Goal: Information Seeking & Learning: Learn about a topic

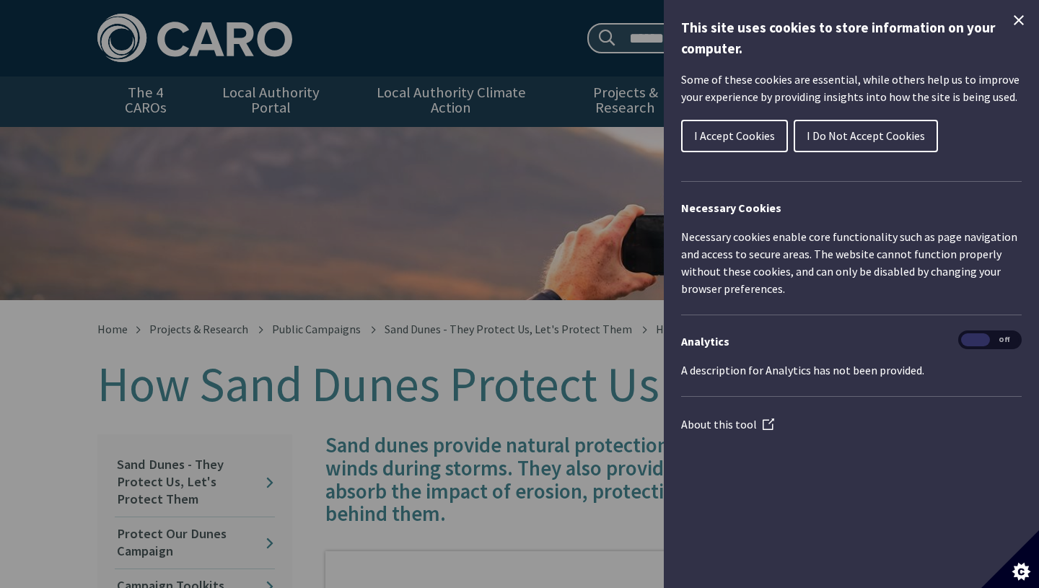
scroll to position [243, 0]
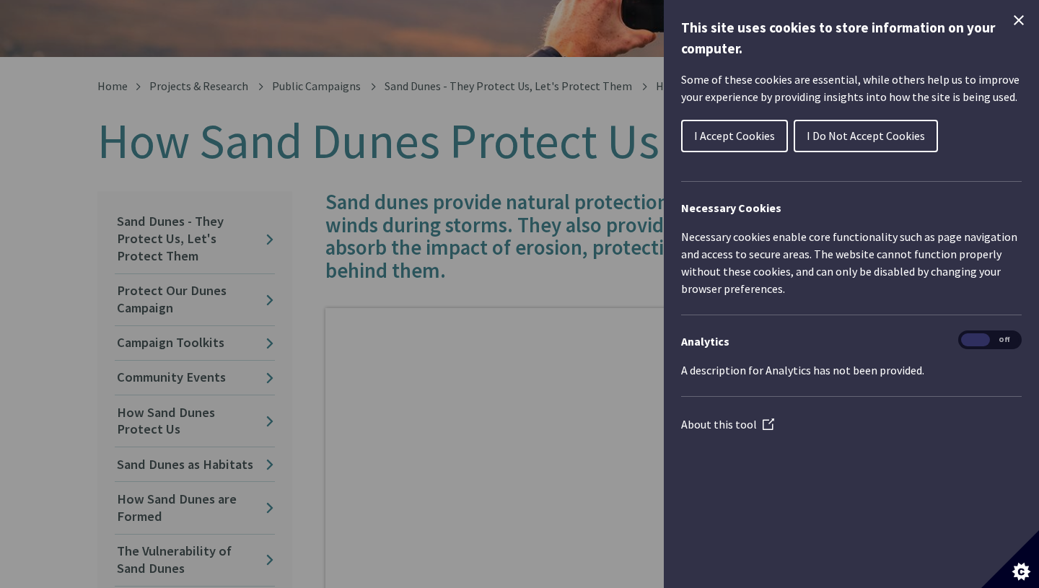
click at [743, 142] on span "I Accept Cookies" at bounding box center [734, 135] width 81 height 14
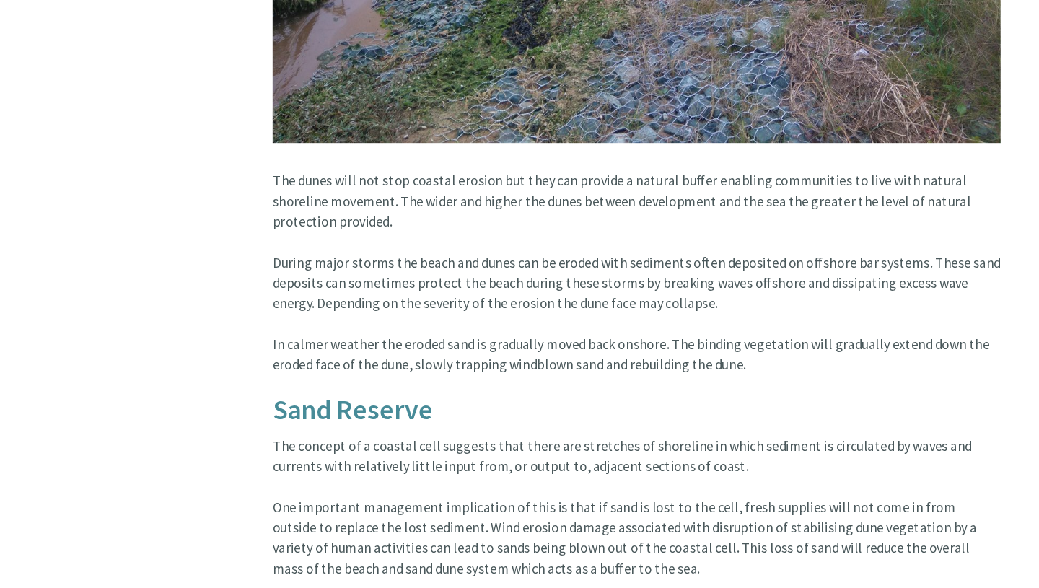
scroll to position [1877, 0]
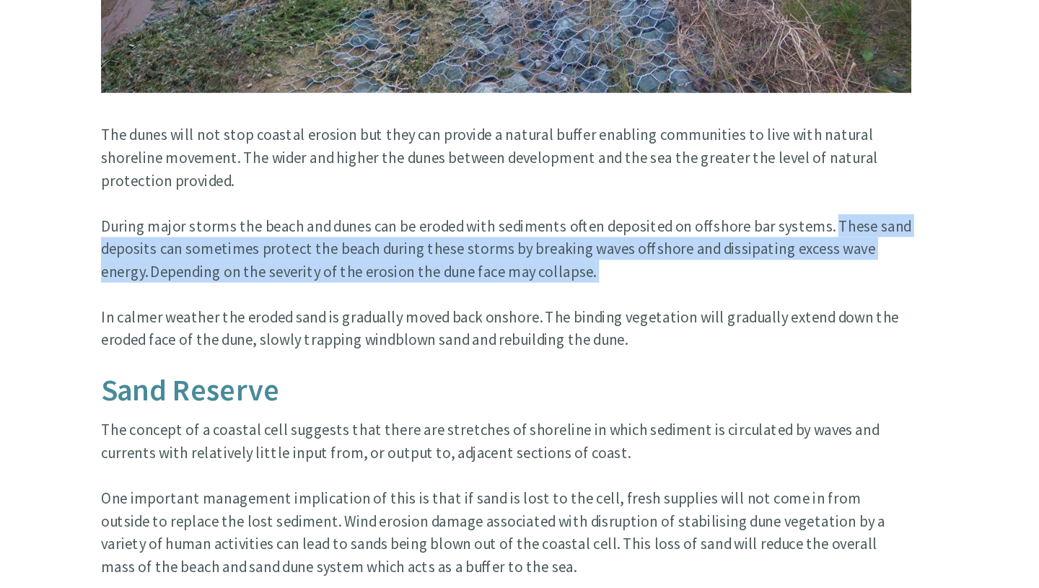
drag, startPoint x: 871, startPoint y: 225, endPoint x: 871, endPoint y: 268, distance: 43.3
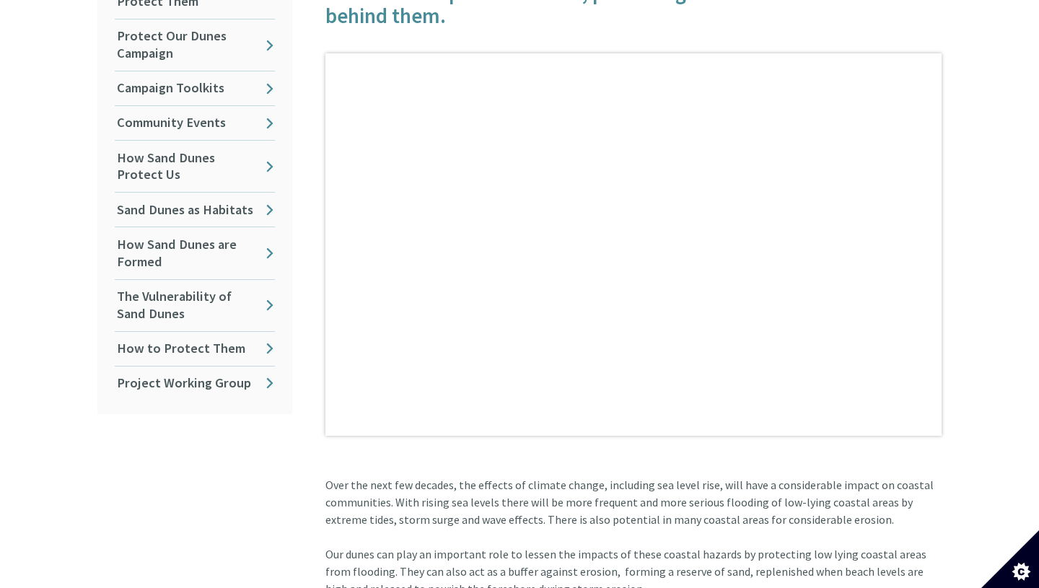
scroll to position [426, 0]
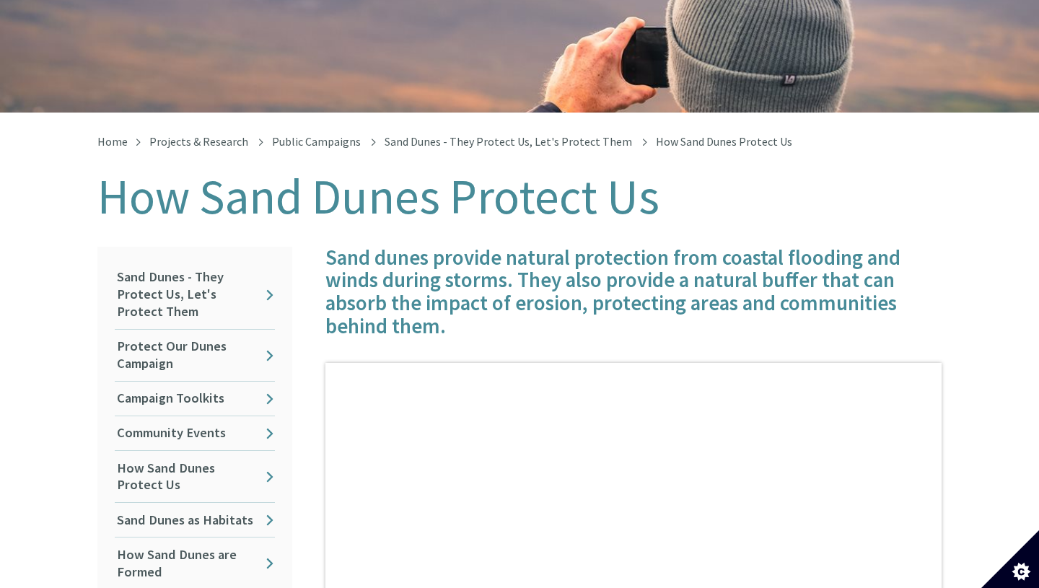
scroll to position [187, 0]
